Goal: Transaction & Acquisition: Purchase product/service

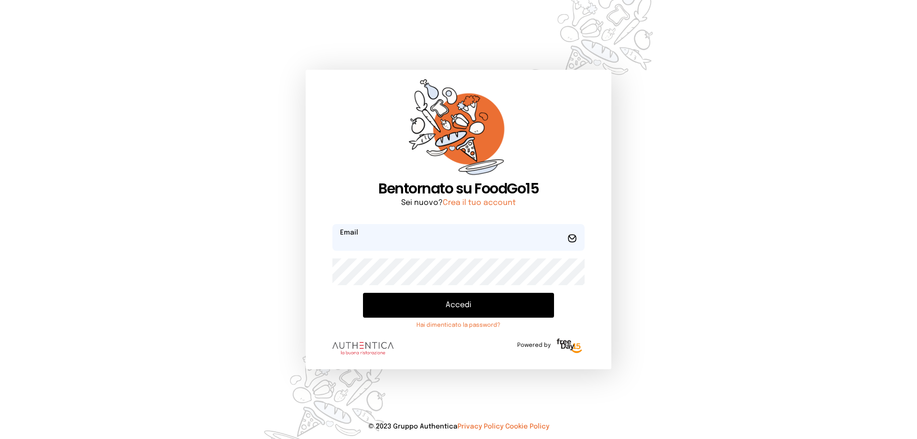
type input "**********"
click at [423, 305] on button "Accedi" at bounding box center [458, 305] width 191 height 25
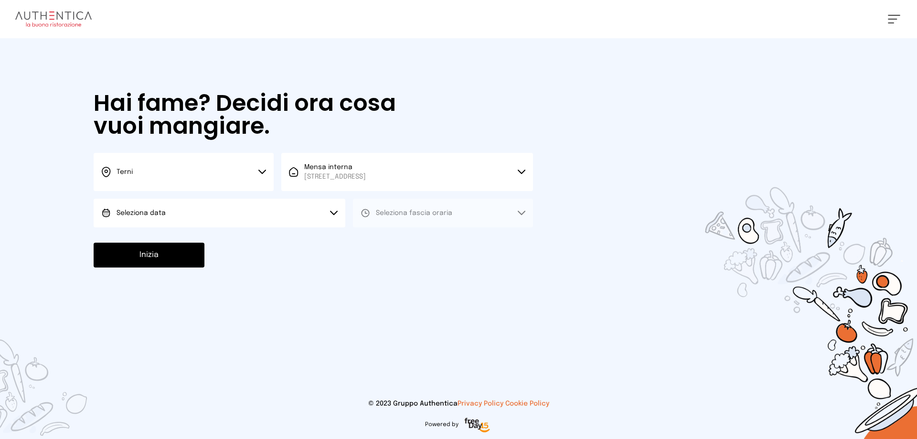
drag, startPoint x: 127, startPoint y: 213, endPoint x: 130, endPoint y: 217, distance: 5.1
click at [127, 212] on span "Seleziona data" at bounding box center [140, 213] width 49 height 7
drag, startPoint x: 165, startPoint y: 239, endPoint x: 255, endPoint y: 226, distance: 91.6
click at [163, 239] on span "[DATE], [DATE]" at bounding box center [139, 240] width 47 height 10
click at [395, 219] on button "Seleziona fascia oraria" at bounding box center [443, 213] width 180 height 29
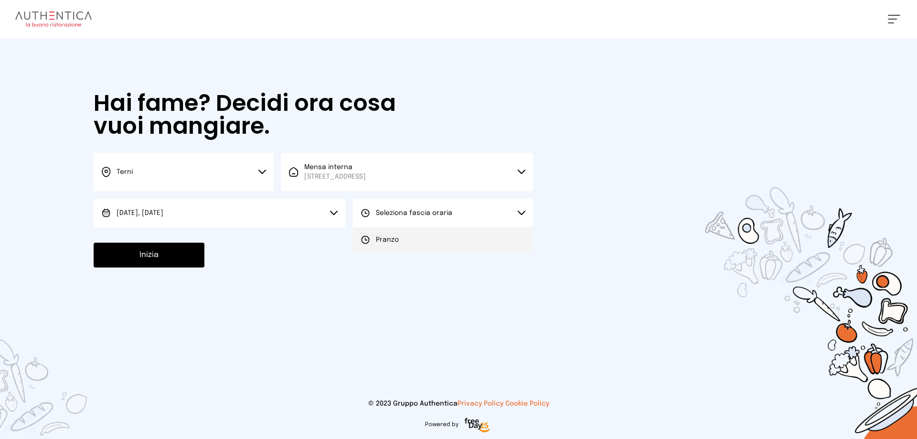
click at [389, 243] on span "Pranzo" at bounding box center [387, 240] width 23 height 10
click at [172, 258] on button "Inizia" at bounding box center [149, 255] width 111 height 25
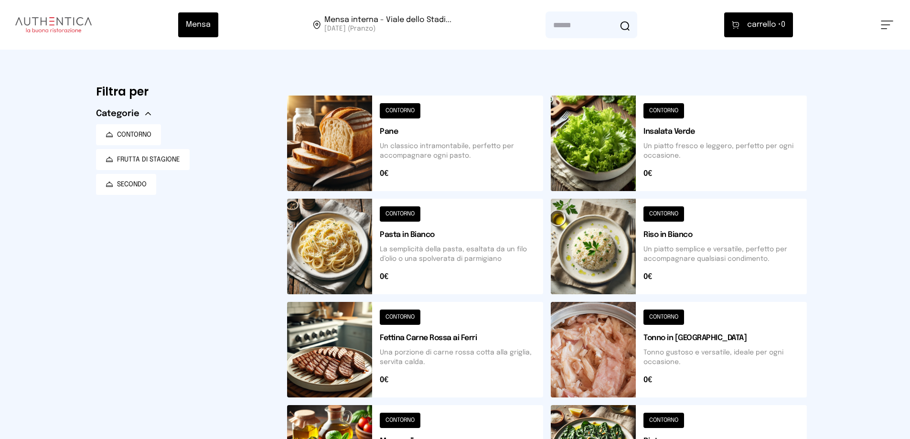
scroll to position [286, 0]
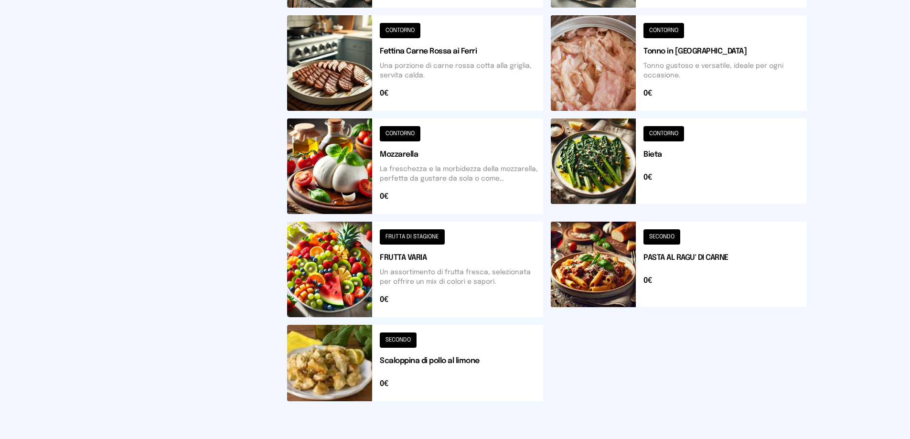
click at [370, 340] on button at bounding box center [415, 363] width 256 height 76
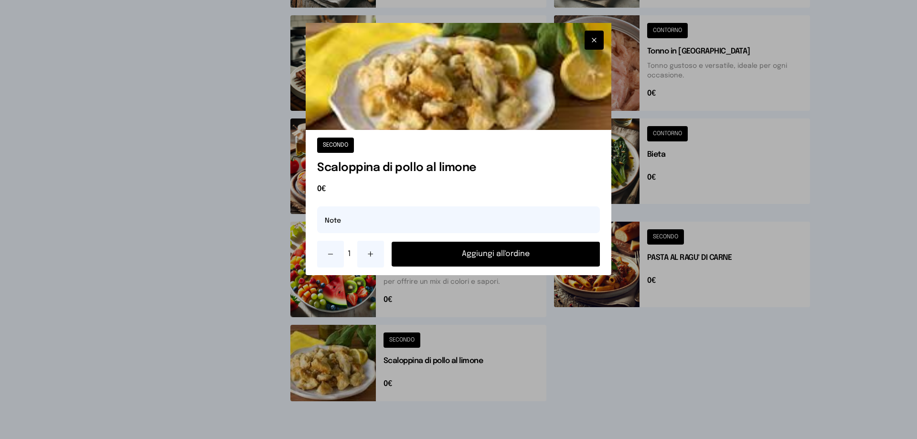
click at [410, 254] on button "Aggiungi all'ordine" at bounding box center [495, 254] width 208 height 25
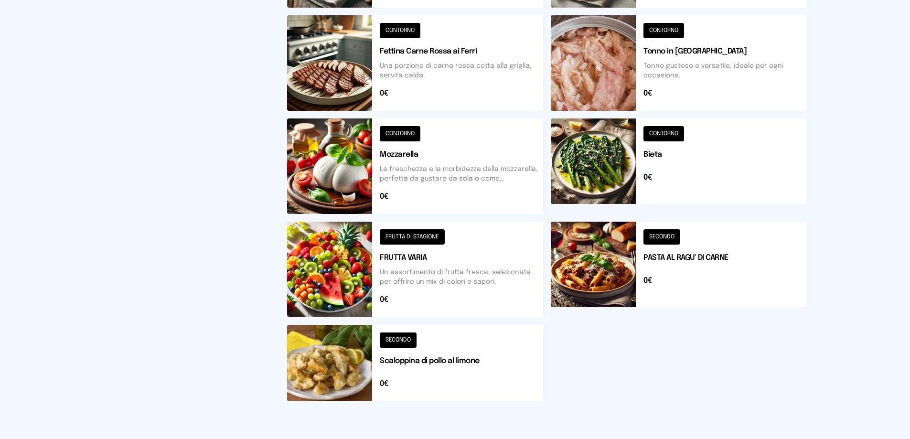
scroll to position [0, 0]
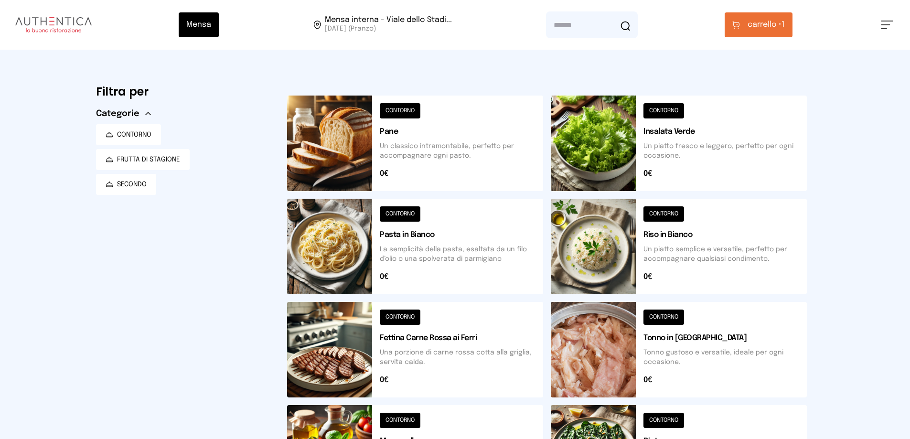
click at [629, 151] on button at bounding box center [678, 142] width 256 height 95
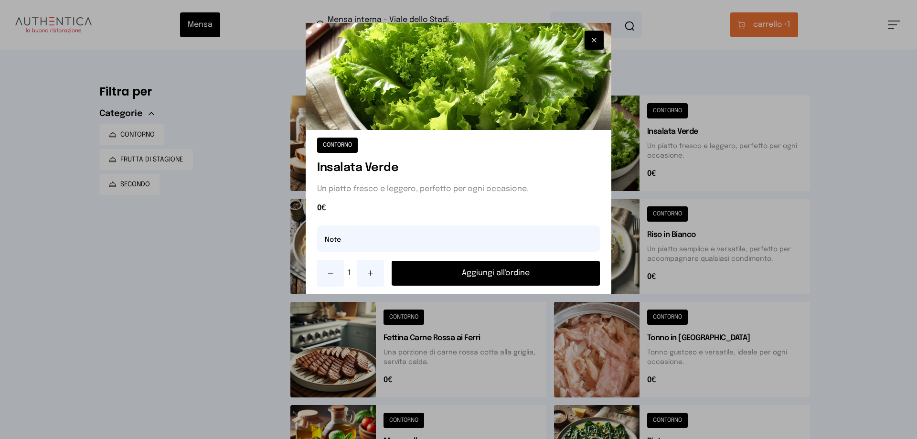
click at [486, 274] on button "Aggiungi all'ordine" at bounding box center [495, 273] width 208 height 25
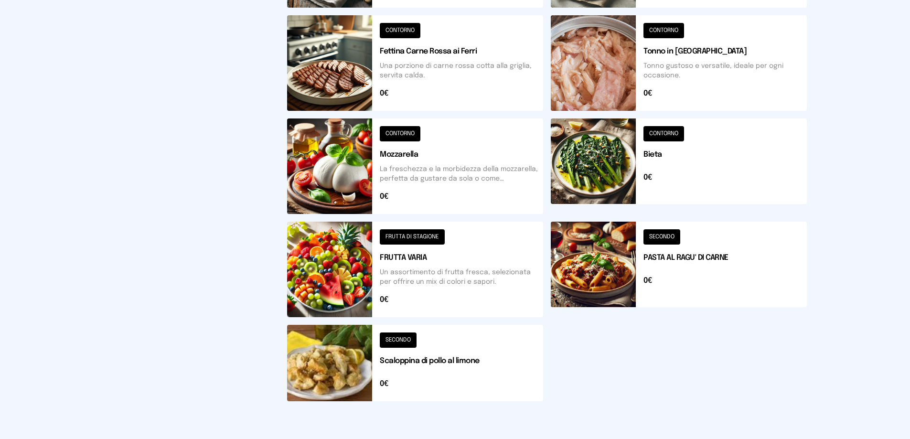
scroll to position [333, 0]
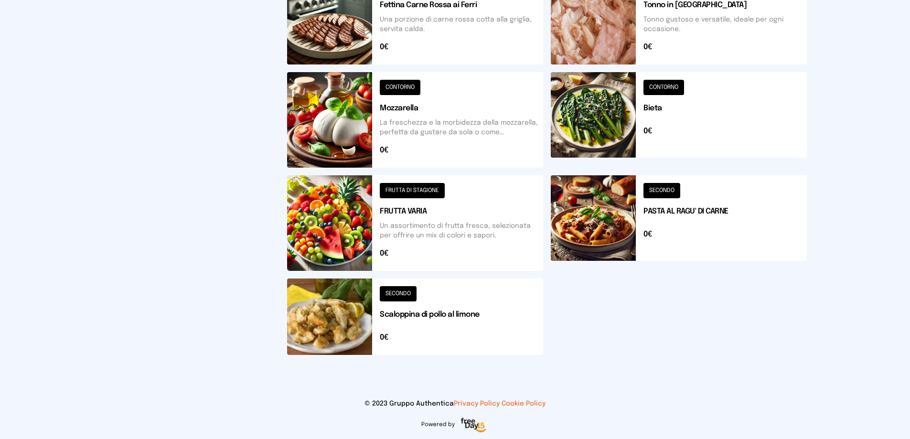
click at [333, 242] on button at bounding box center [415, 222] width 256 height 95
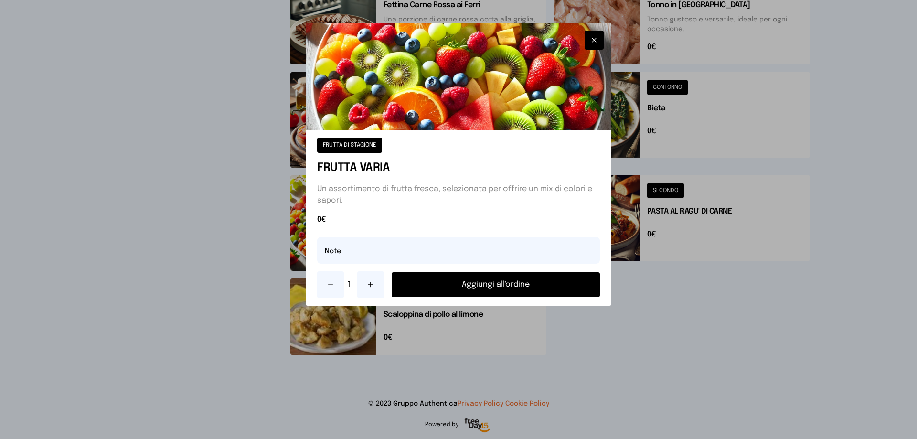
click at [485, 281] on button "Aggiungi all'ordine" at bounding box center [495, 284] width 208 height 25
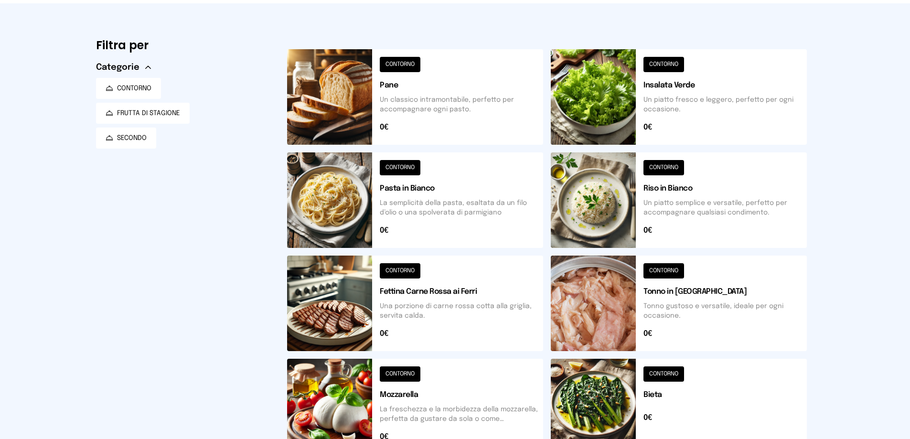
scroll to position [0, 0]
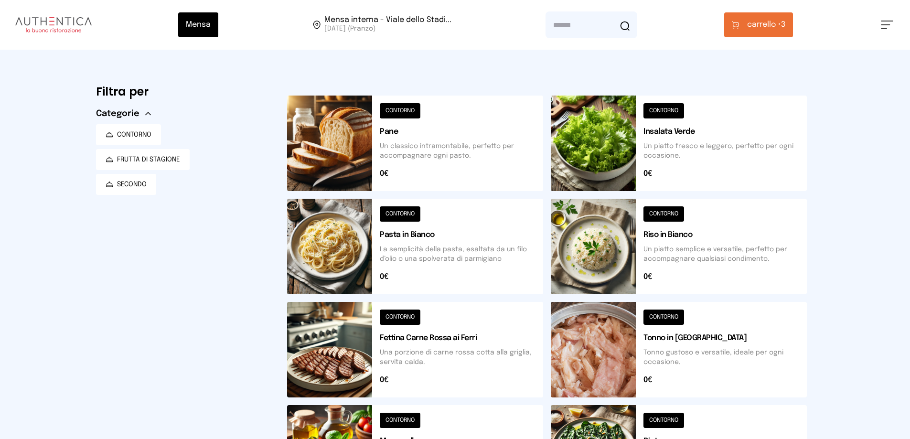
click at [740, 34] on button "carrello • 3" at bounding box center [758, 24] width 69 height 25
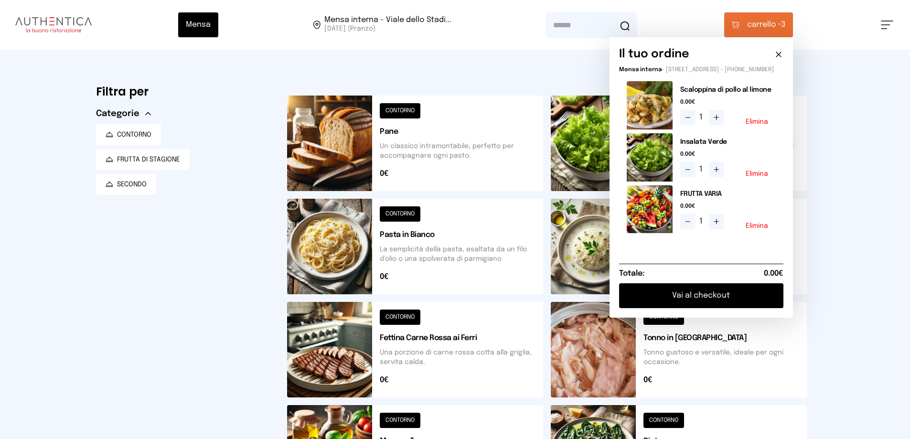
click at [700, 302] on button "Vai al checkout" at bounding box center [701, 295] width 164 height 25
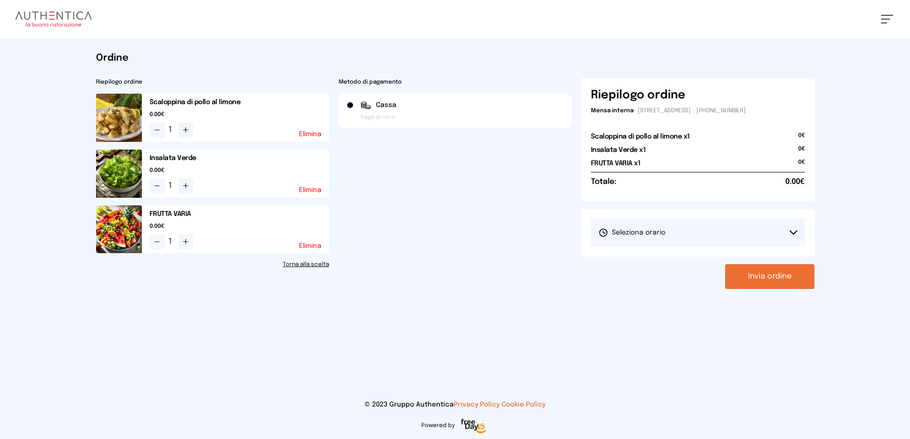
click at [659, 233] on span "Seleziona orario" at bounding box center [631, 233] width 67 height 10
click at [665, 259] on span "1° Turno (13:00 - 15:00)" at bounding box center [634, 259] width 72 height 10
click at [761, 281] on button "Invia ordine" at bounding box center [769, 276] width 89 height 25
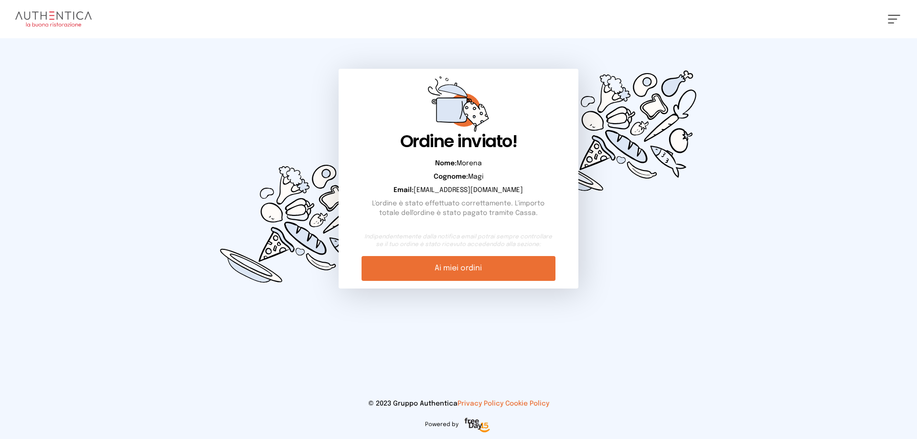
click at [399, 266] on link "Ai miei ordini" at bounding box center [457, 268] width 193 height 25
